Goal: Navigation & Orientation: Understand site structure

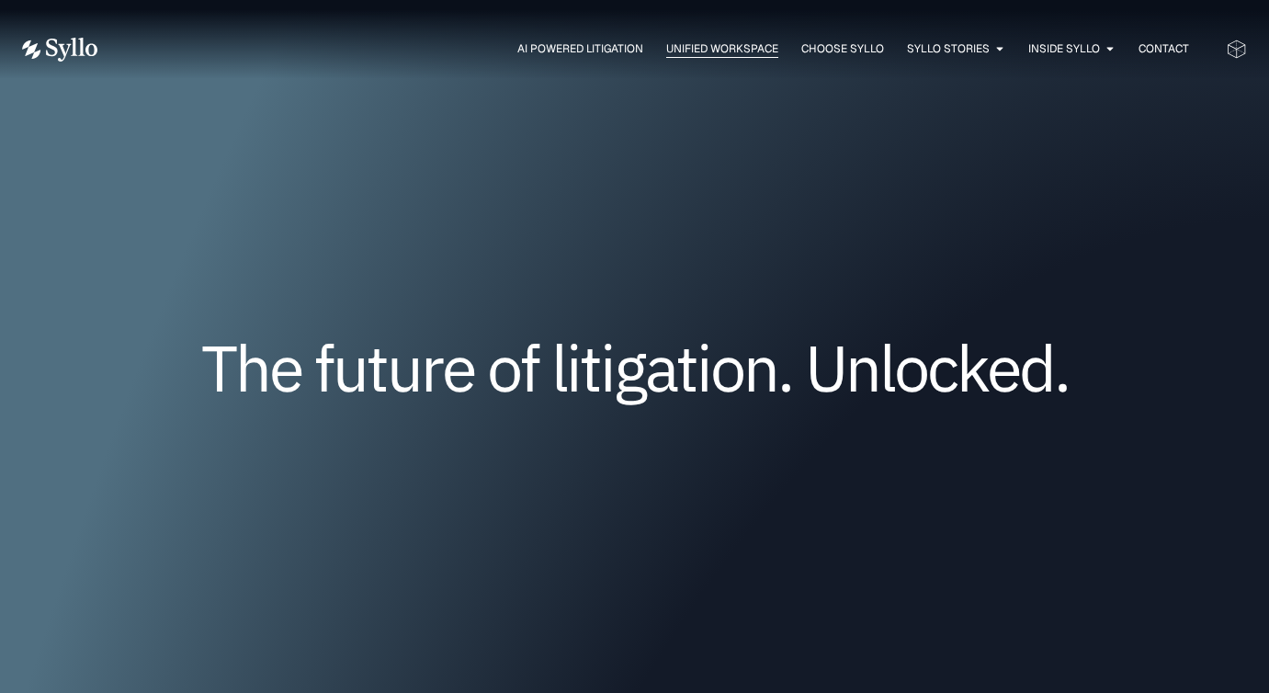
click at [707, 52] on span "Unified Workspace" at bounding box center [722, 48] width 112 height 17
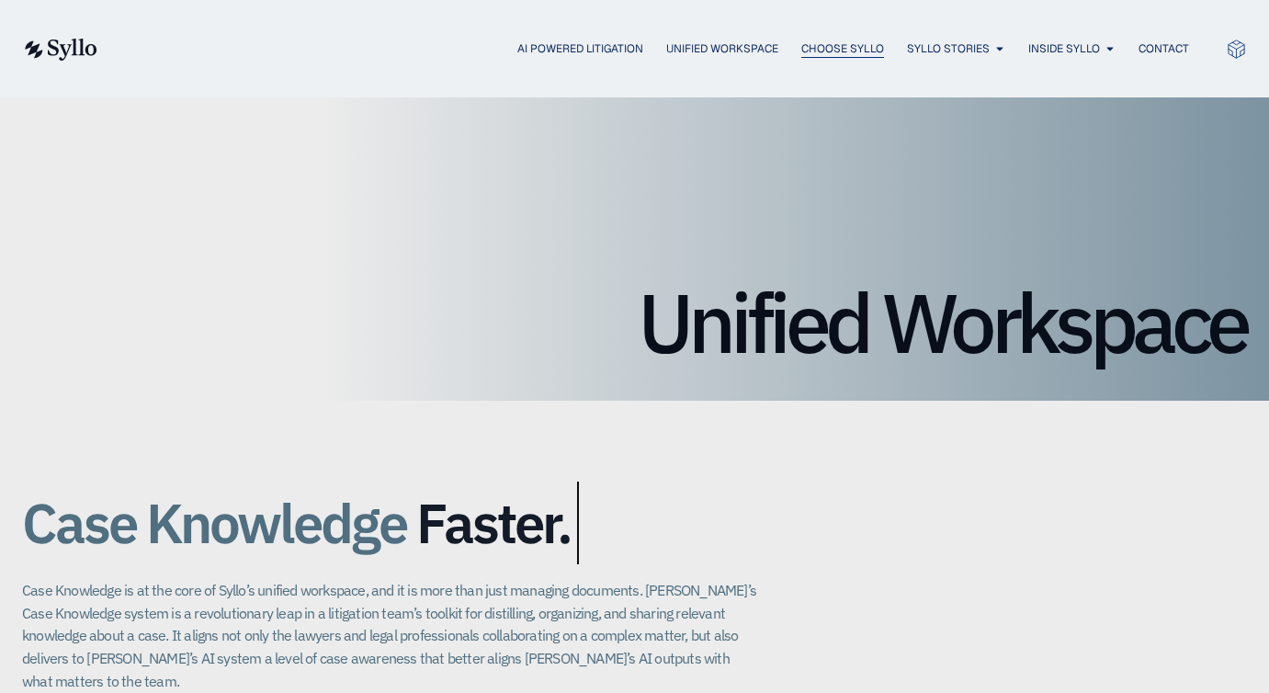
click at [831, 46] on span "Choose Syllo" at bounding box center [842, 48] width 83 height 17
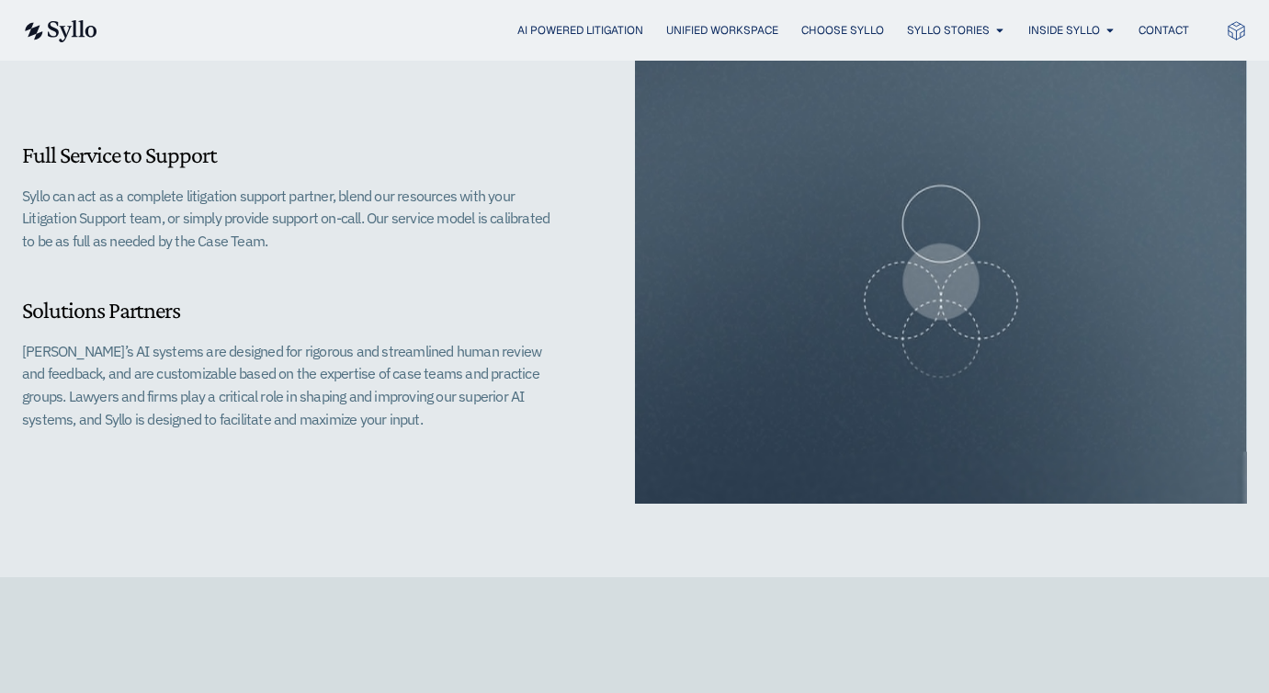
scroll to position [1708, 0]
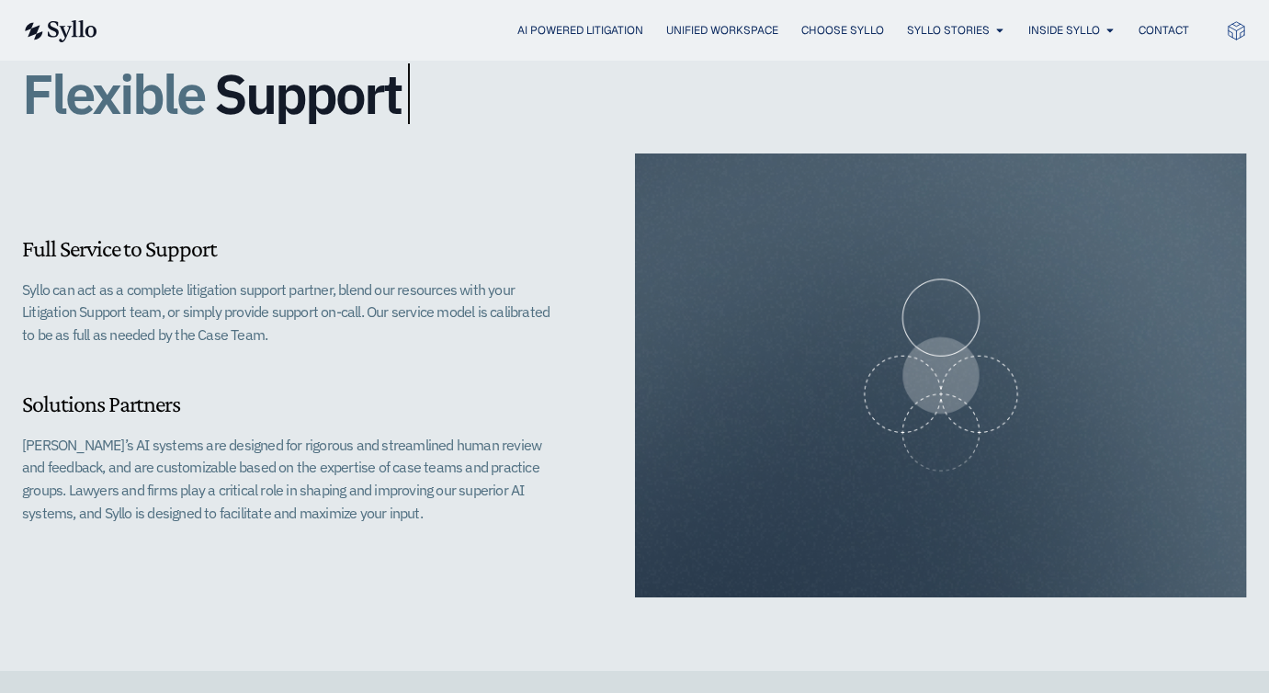
click at [51, 31] on img at bounding box center [59, 31] width 75 height 22
